Goal: Task Accomplishment & Management: Manage account settings

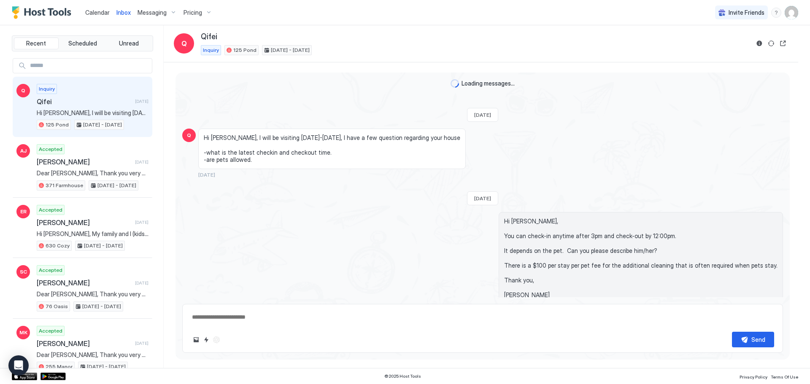
type textarea "*"
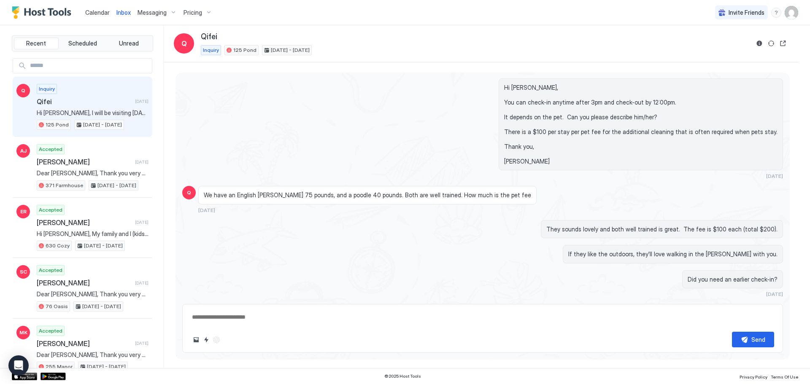
click at [100, 11] on span "Calendar" at bounding box center [97, 12] width 24 height 7
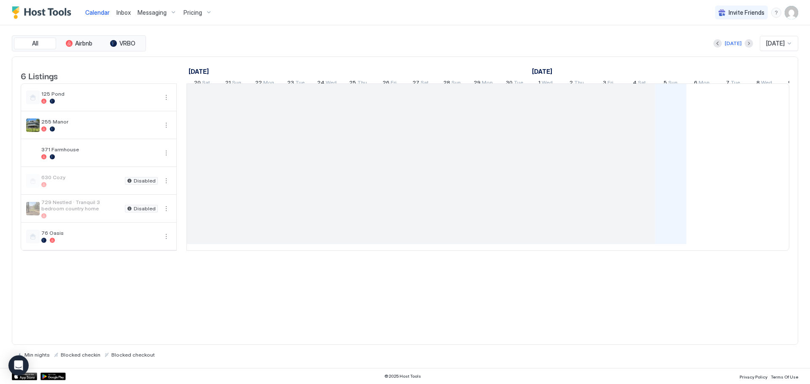
scroll to position [0, 469]
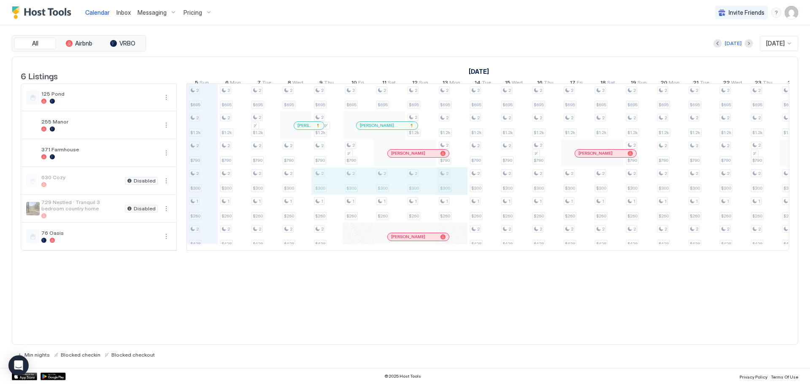
drag, startPoint x: 321, startPoint y: 186, endPoint x: 437, endPoint y: 188, distance: 116.0
click at [445, 189] on div "2 $695 2 $1.2k 2 $790 2 $300 1 $260 2 $428 2 $695 2 $1.2k 2 $790 2 $300 1 $260 …" at bounding box center [639, 167] width 1842 height 167
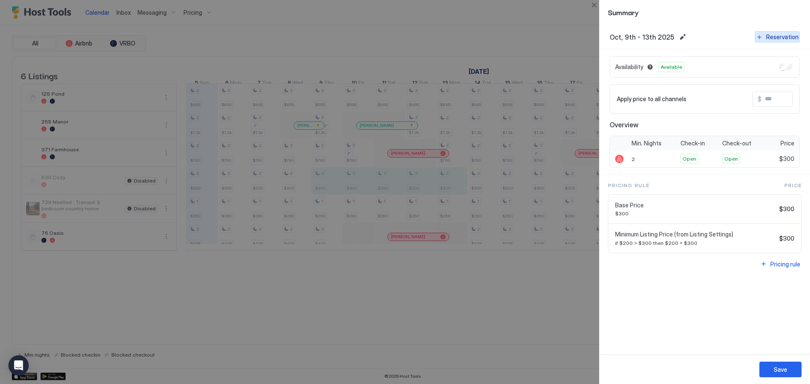
click at [766, 36] on button "Reservation" at bounding box center [777, 36] width 45 height 11
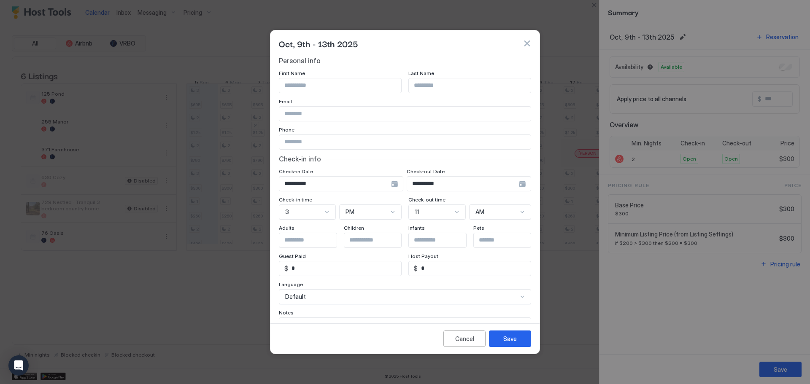
click at [327, 89] on input "Input Field" at bounding box center [340, 85] width 122 height 14
type input "**********"
click at [502, 341] on button "Save" at bounding box center [510, 339] width 42 height 16
